Goal: Task Accomplishment & Management: Complete application form

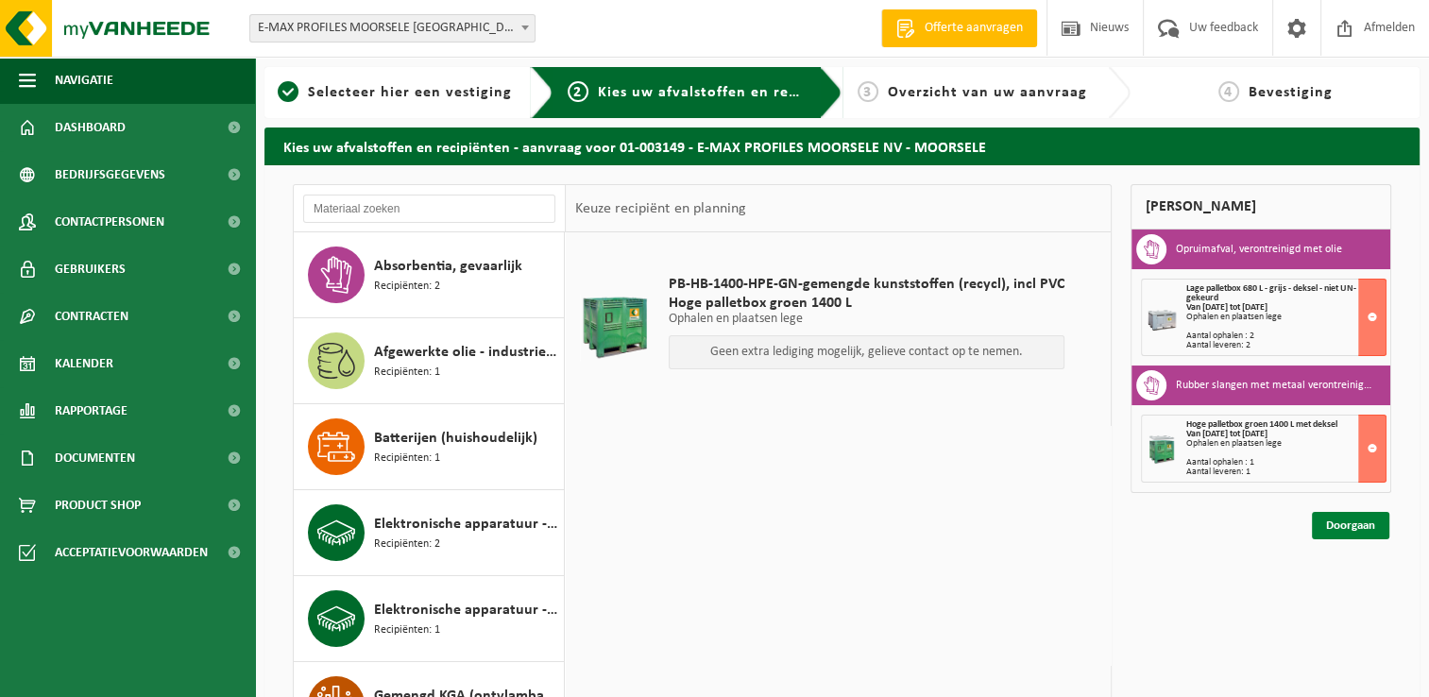
click at [1349, 524] on link "Doorgaan" at bounding box center [1350, 525] width 77 height 27
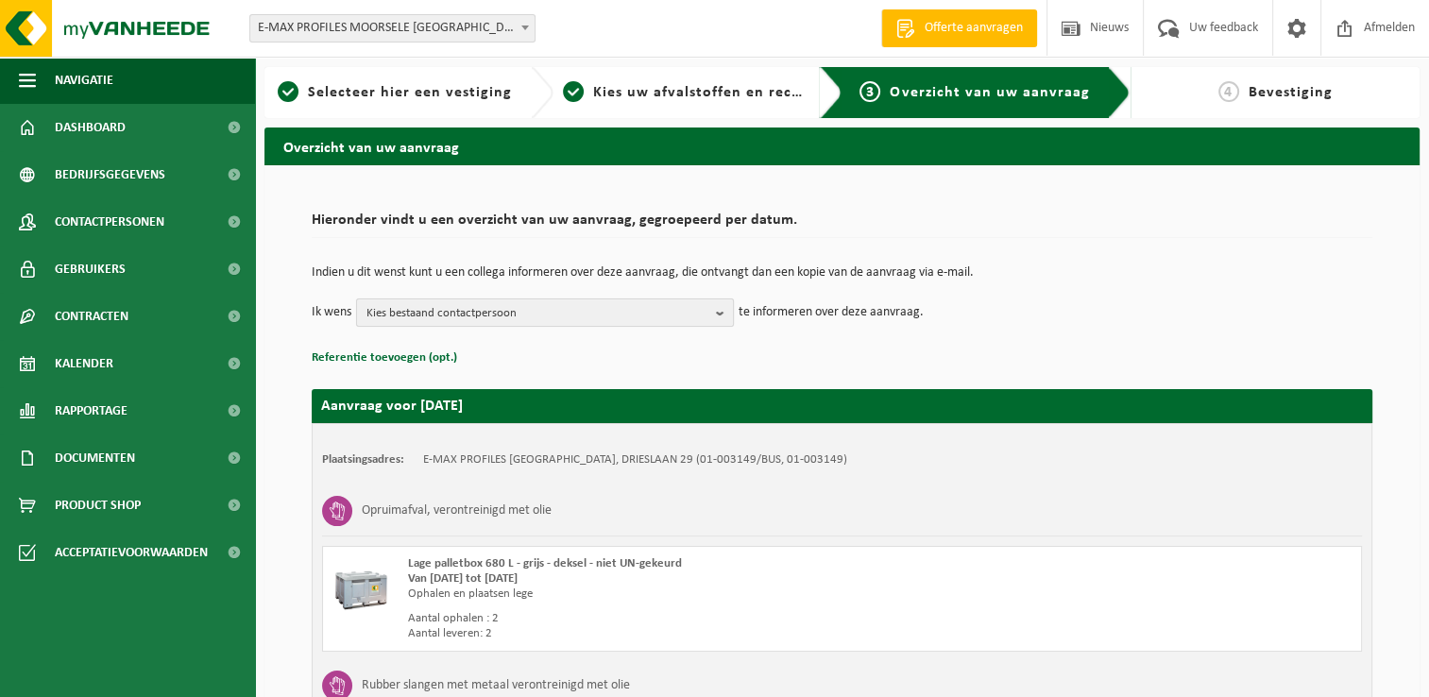
click at [723, 315] on b "button" at bounding box center [724, 312] width 17 height 26
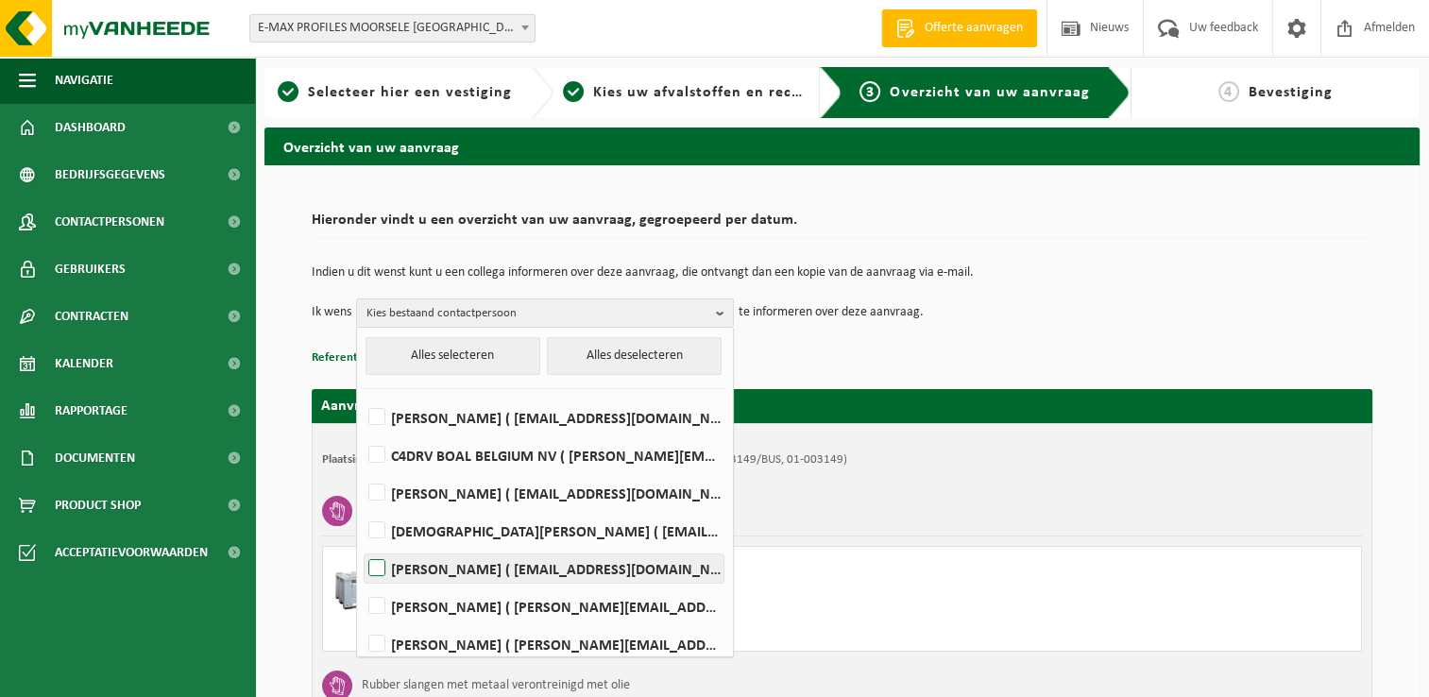
click at [459, 580] on label "[PERSON_NAME] ( [EMAIL_ADDRESS][DOMAIN_NAME] )" at bounding box center [544, 569] width 359 height 28
click at [362, 545] on input "[PERSON_NAME] ( [EMAIL_ADDRESS][DOMAIN_NAME] )" at bounding box center [361, 544] width 1 height 1
checkbox input "true"
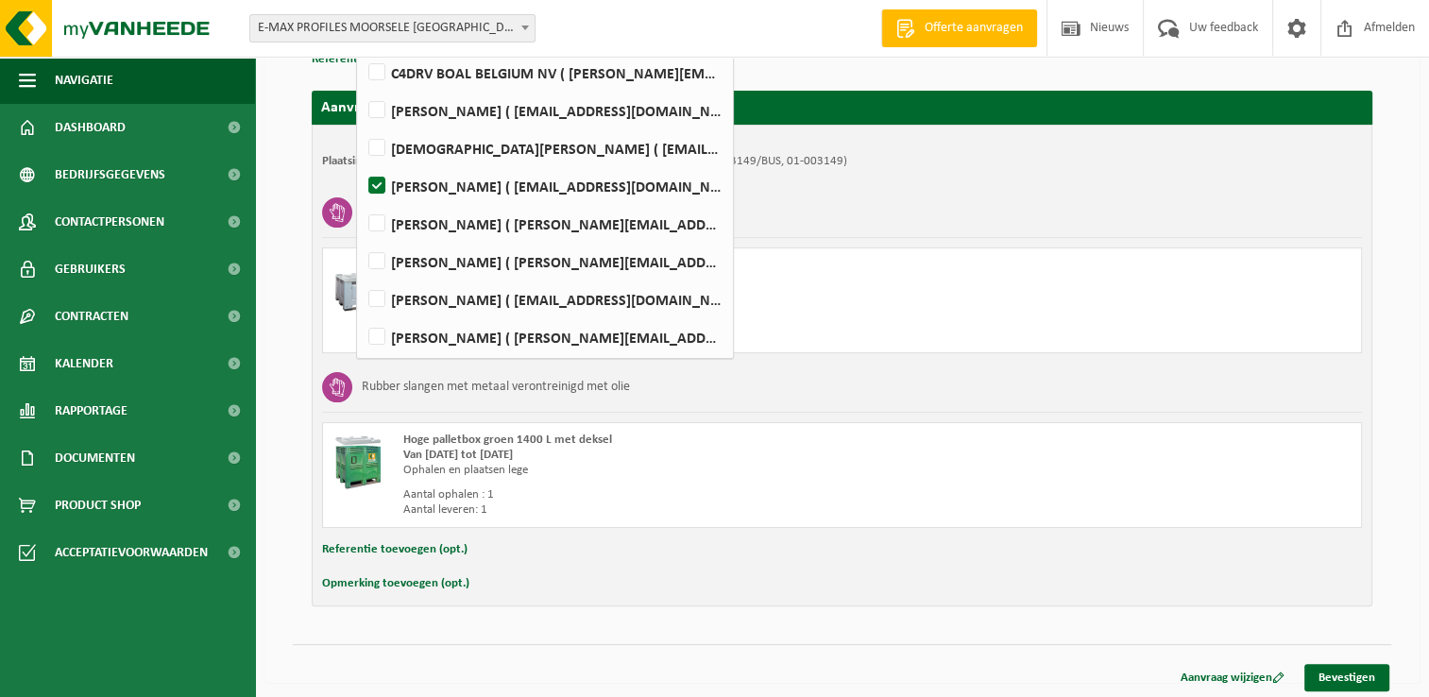
scroll to position [300, 0]
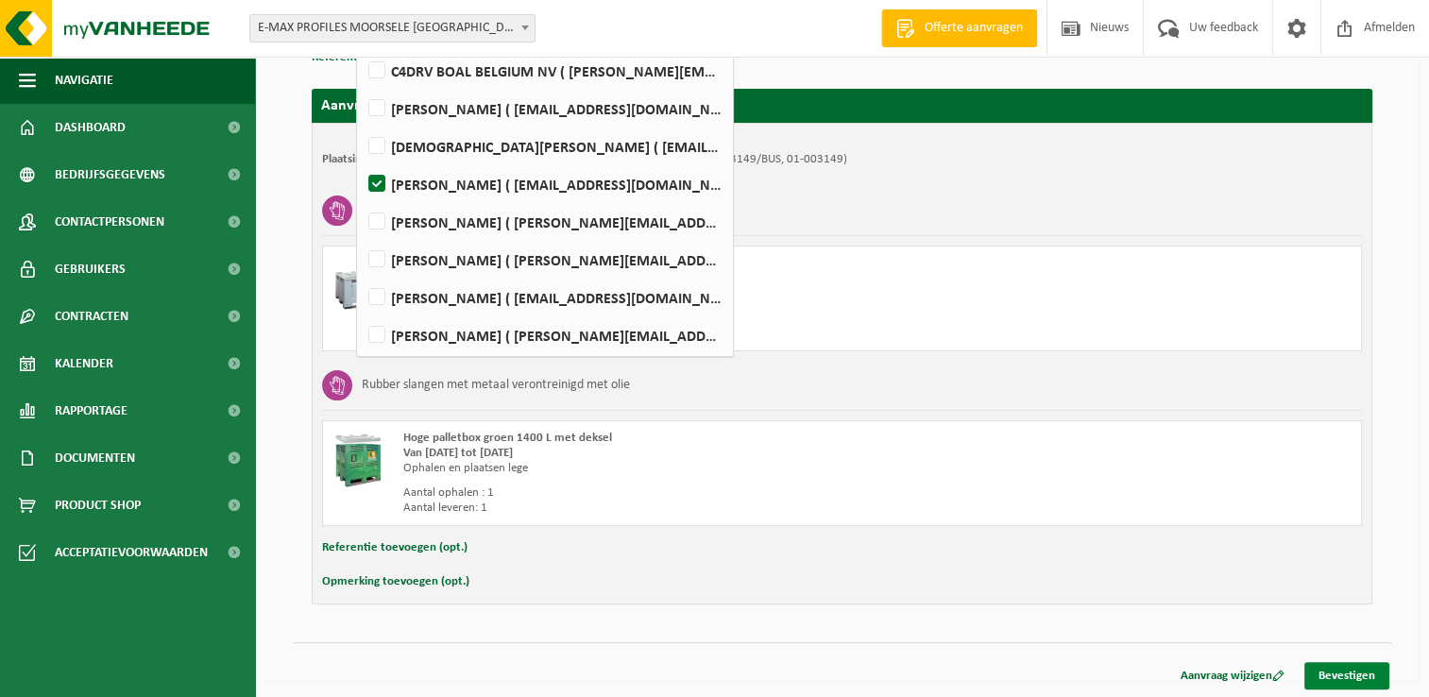
click at [1347, 663] on link "Bevestigen" at bounding box center [1347, 675] width 85 height 27
